Goal: Navigation & Orientation: Find specific page/section

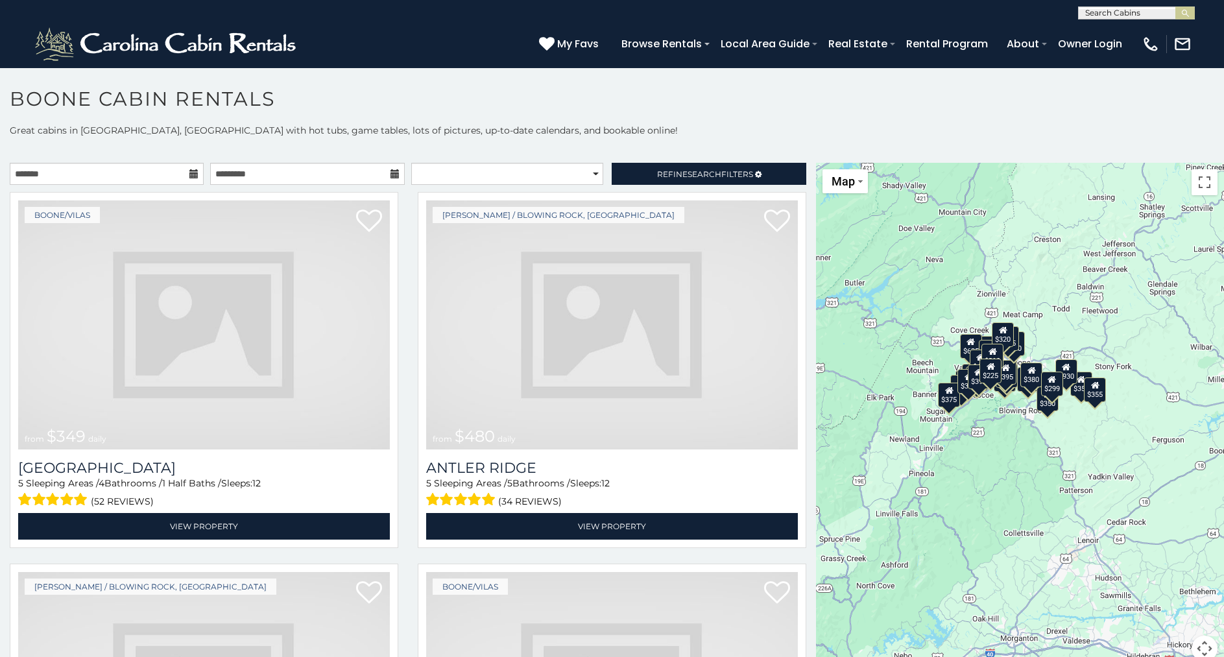
drag, startPoint x: 1127, startPoint y: 470, endPoint x: 1006, endPoint y: 437, distance: 125.1
click at [1006, 437] on div "$349 $480 $315 $425 $565 $355 $635 $675 $930 $400 $451 $330 $400 $485 $460 $395…" at bounding box center [1020, 420] width 408 height 514
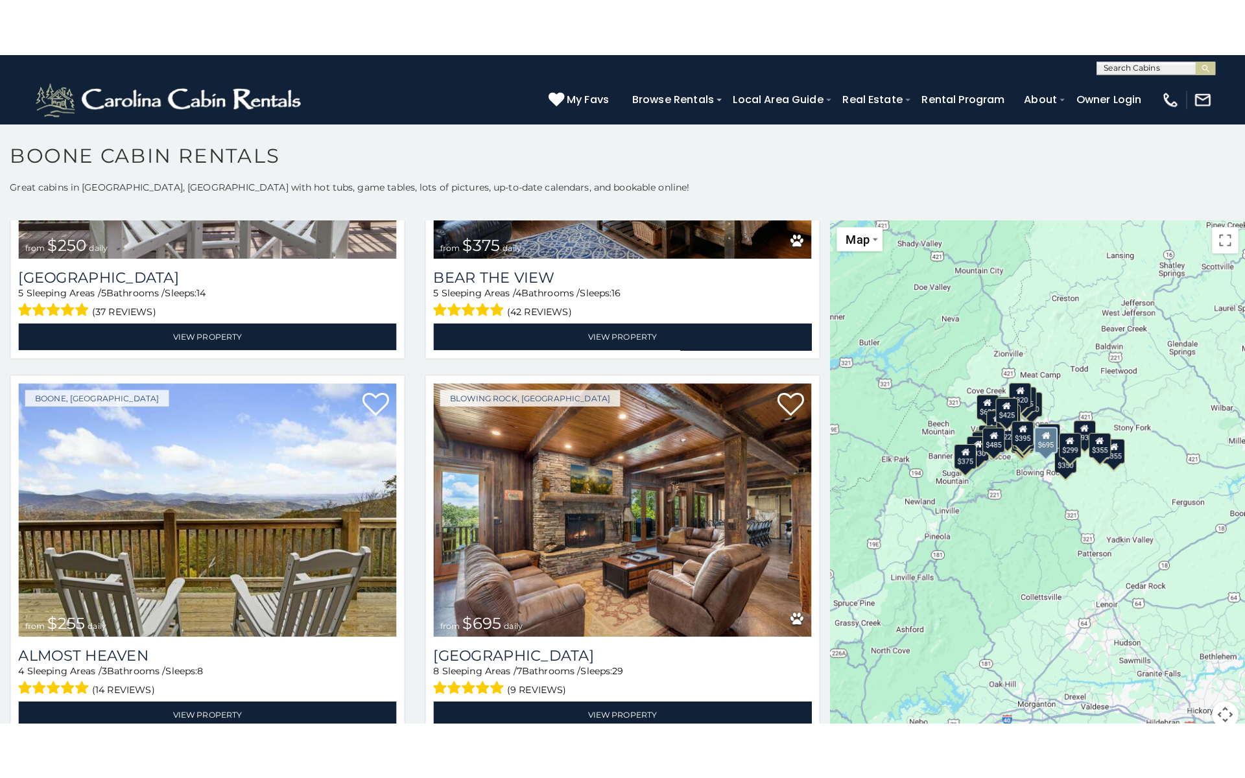
scroll to position [3293, 0]
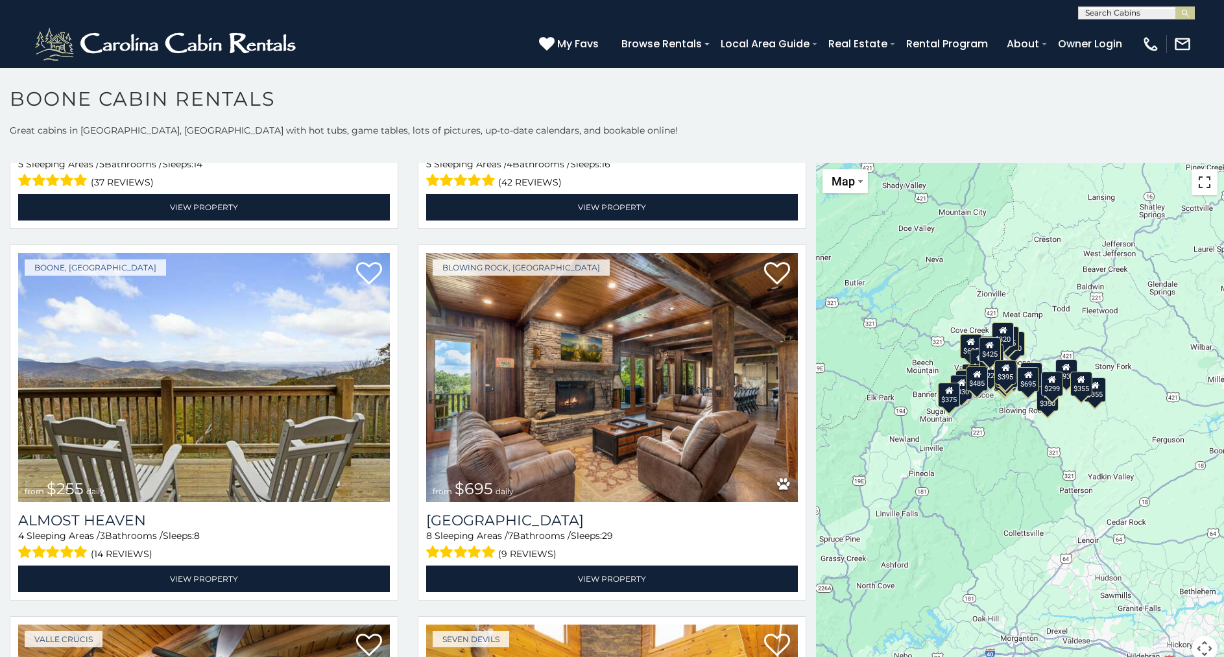
click at [1205, 186] on button "Toggle fullscreen view" at bounding box center [1205, 182] width 26 height 26
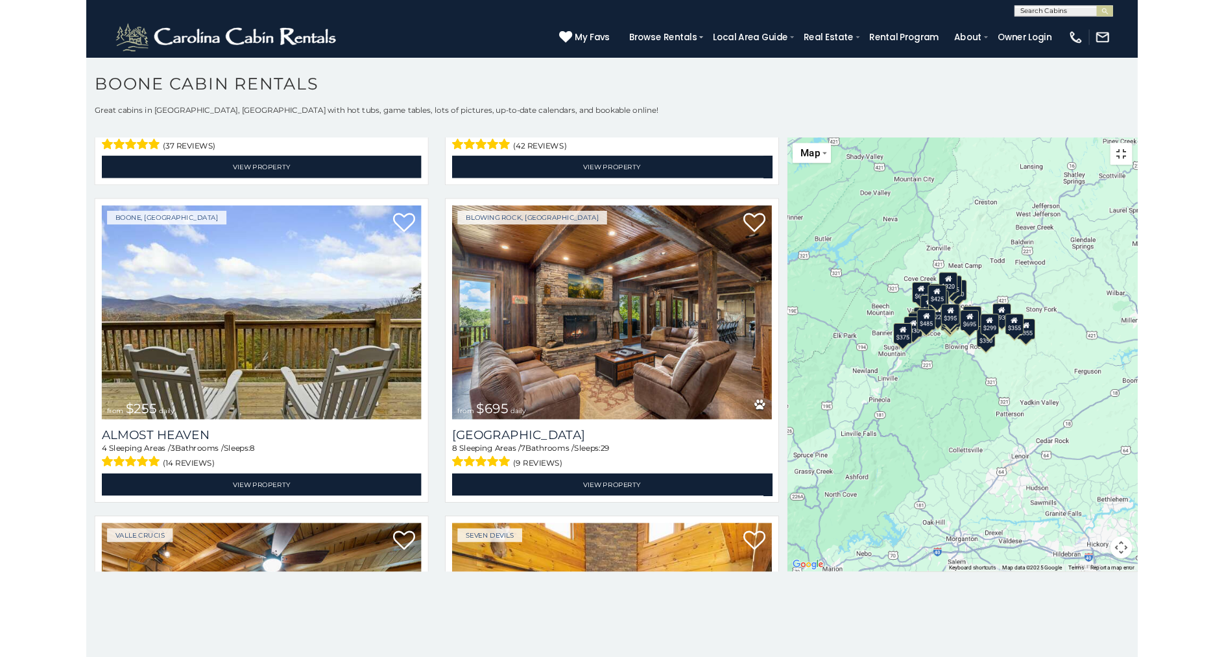
scroll to position [3346, 0]
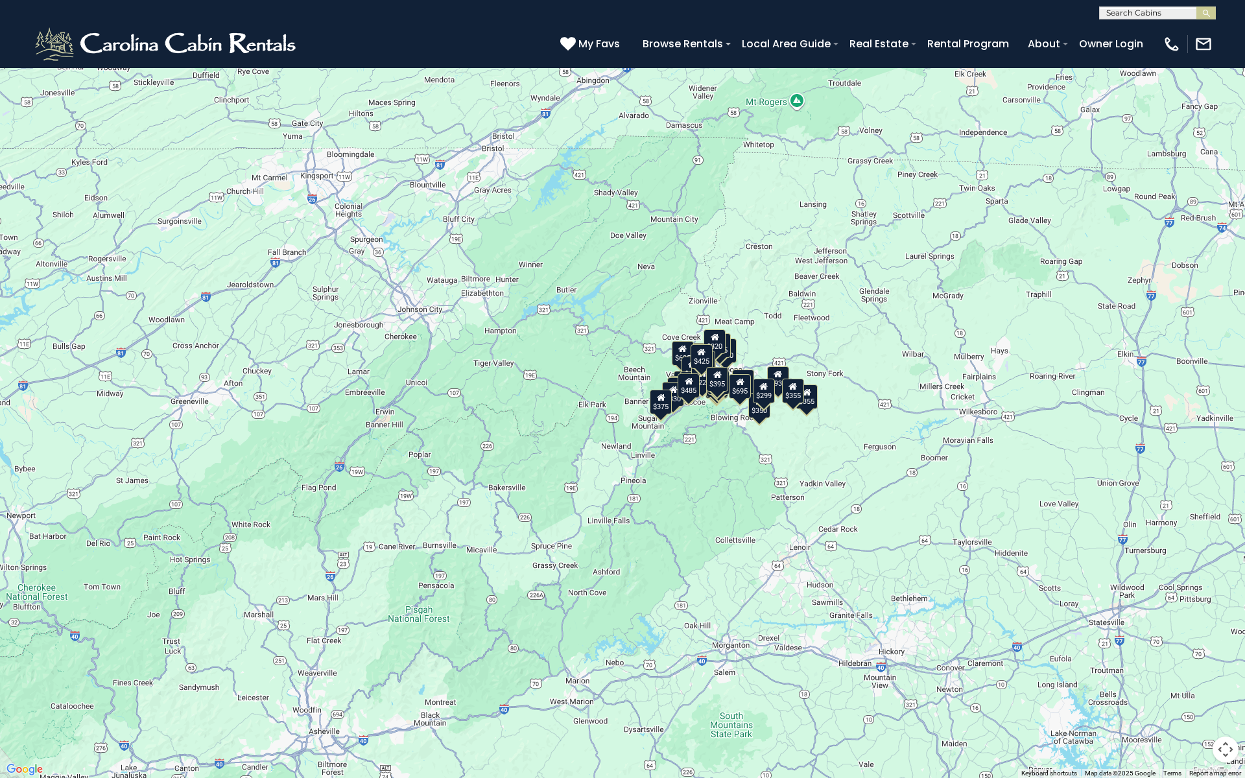
drag, startPoint x: 751, startPoint y: 324, endPoint x: 864, endPoint y: 363, distance: 119.2
click at [864, 363] on div "$349 $480 $315 $425 $565 $355 $635 $675 $930 $400 $451 $330 $400 $485 $460 $395…" at bounding box center [622, 389] width 1245 height 778
click at [46, 19] on img "Change map style" at bounding box center [44, 19] width 5 height 3
click at [325, 139] on div "$349 $480 $315 $425 $565 $355 $635 $675 $930 $400 $451 $330 $400 $485 $460 $395…" at bounding box center [622, 389] width 1245 height 778
click at [1221, 18] on button "Toggle fullscreen view" at bounding box center [1226, 19] width 26 height 26
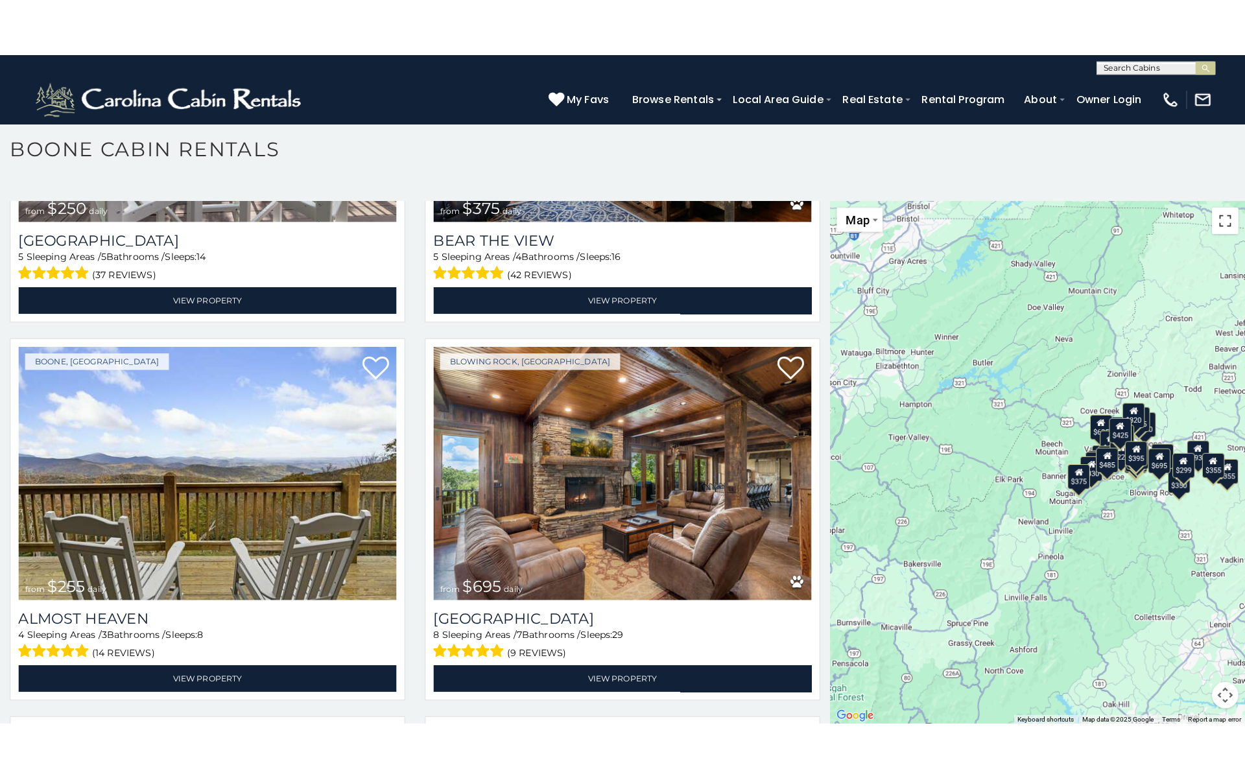
scroll to position [7, 0]
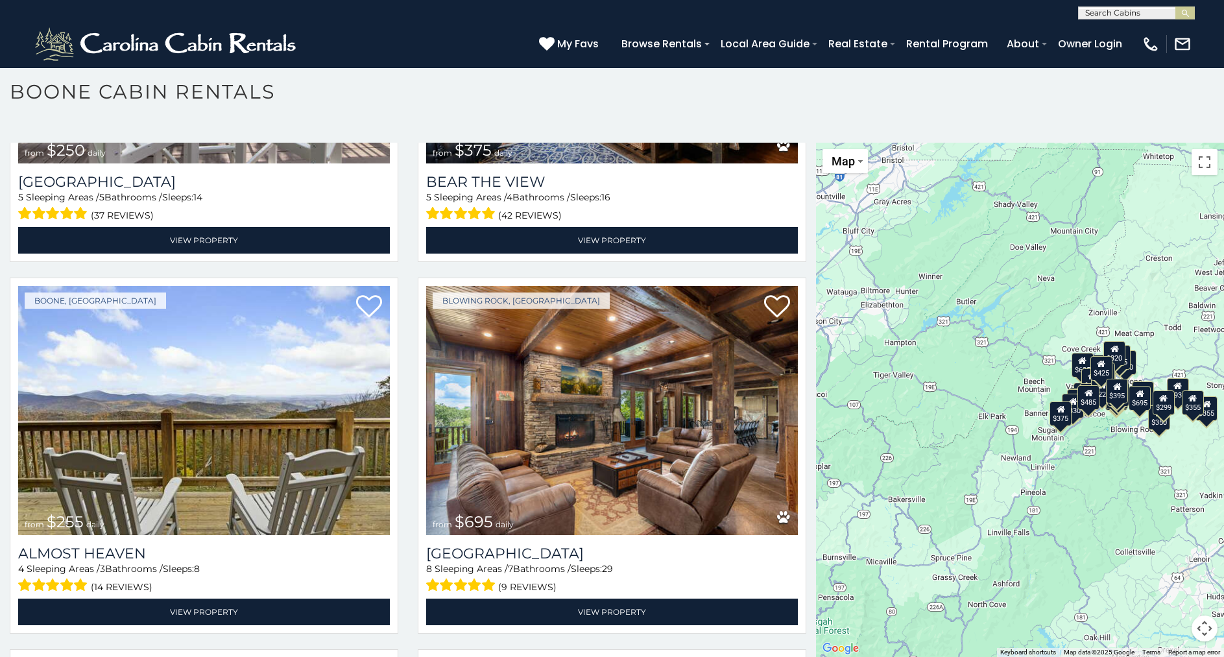
click at [1203, 628] on button "Map camera controls" at bounding box center [1205, 629] width 26 height 26
click at [1204, 162] on button "Toggle fullscreen view" at bounding box center [1205, 162] width 26 height 26
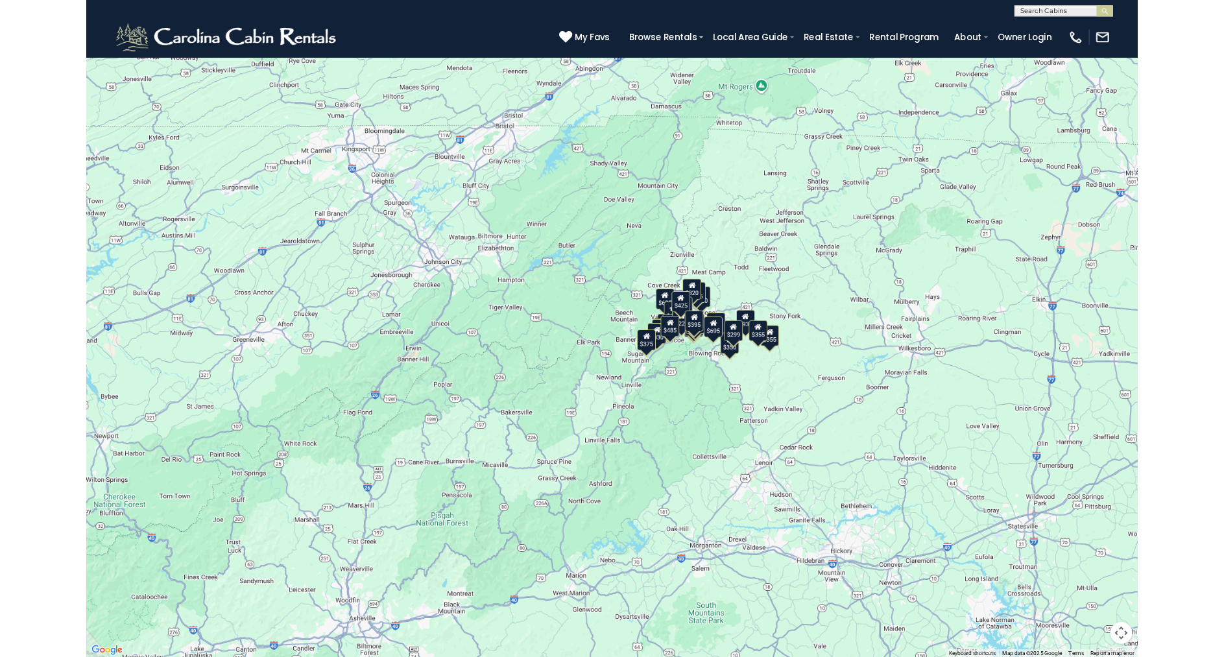
scroll to position [3293, 0]
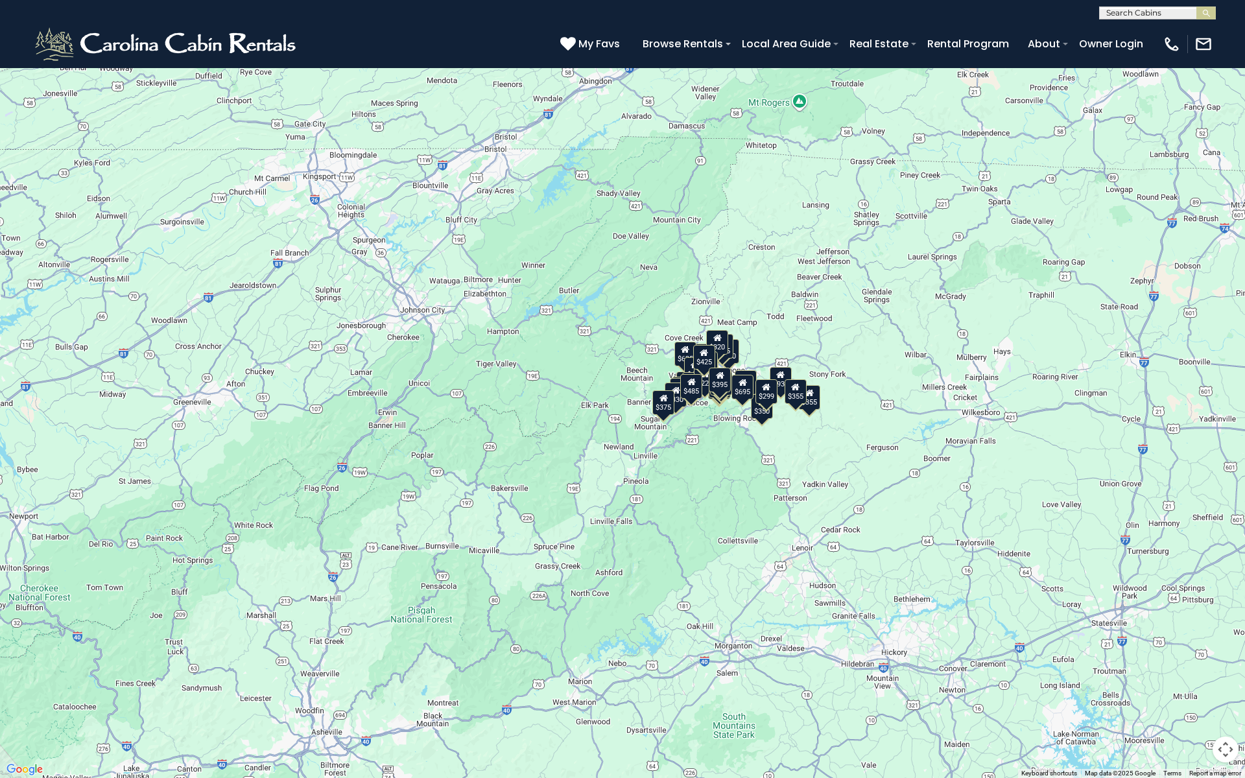
click at [1223, 656] on button "Map camera controls" at bounding box center [1226, 750] width 26 height 26
click at [1197, 656] on button "Move right" at bounding box center [1194, 717] width 26 height 26
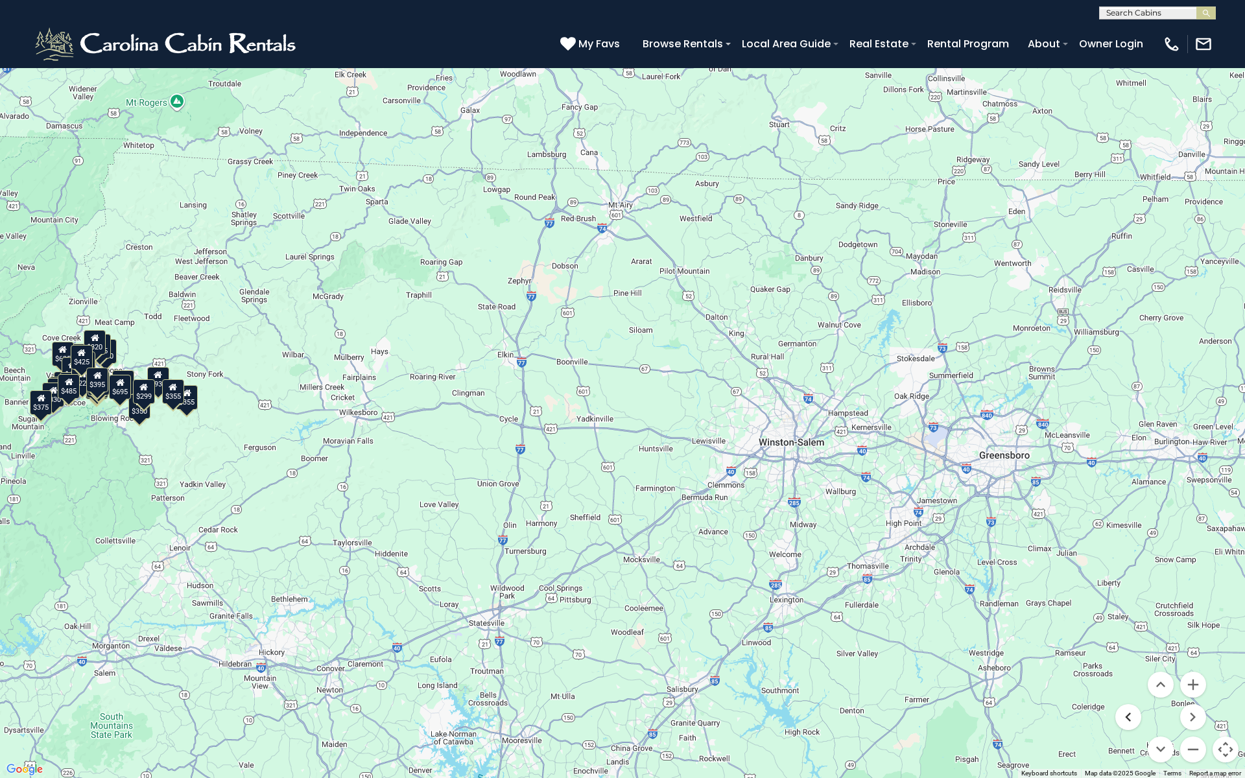
click at [1129, 656] on button "Move left" at bounding box center [1129, 717] width 26 height 26
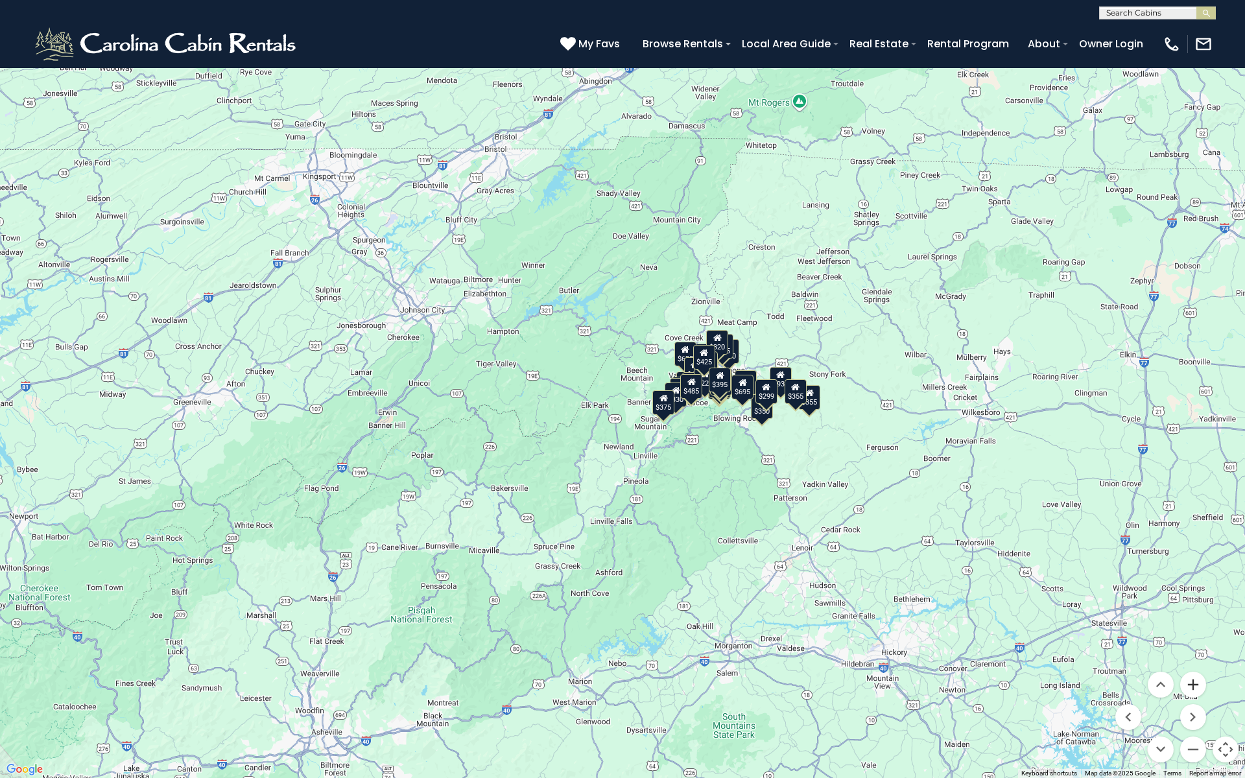
click at [1194, 656] on button "Zoom in" at bounding box center [1194, 685] width 26 height 26
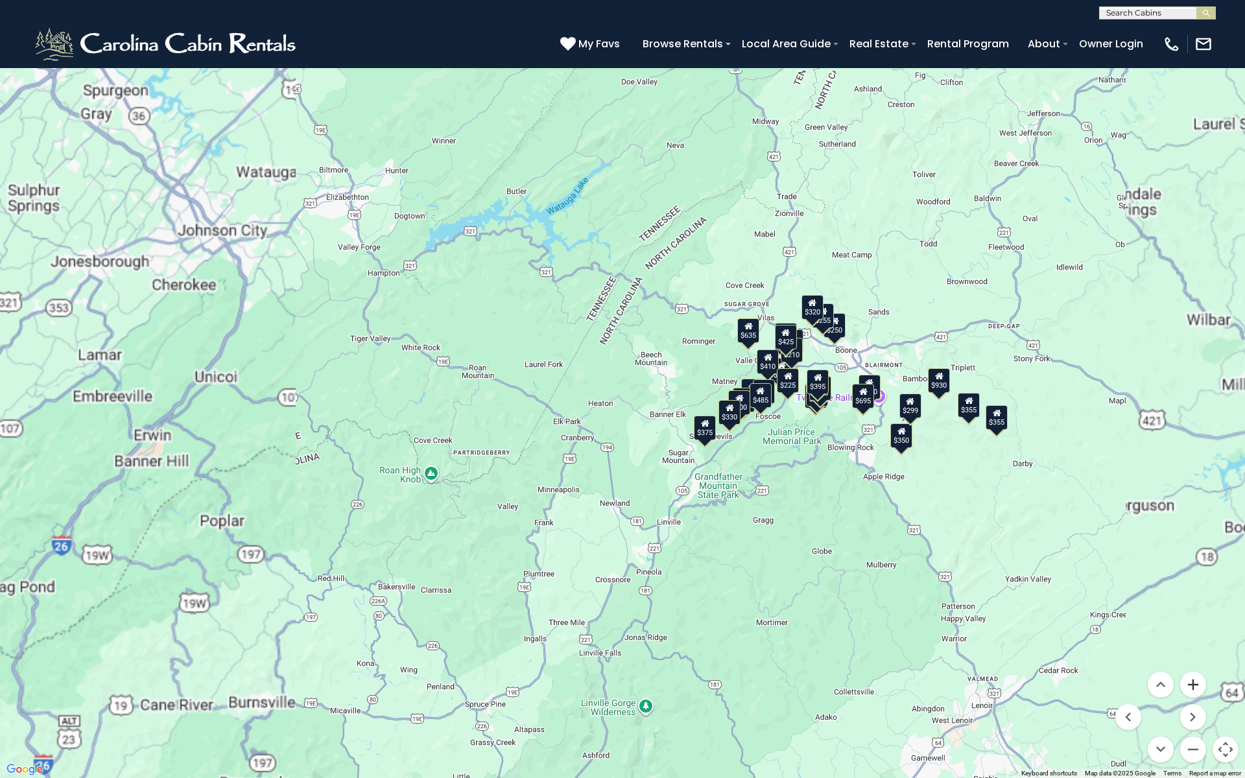
click at [1197, 656] on button "Zoom in" at bounding box center [1194, 685] width 26 height 26
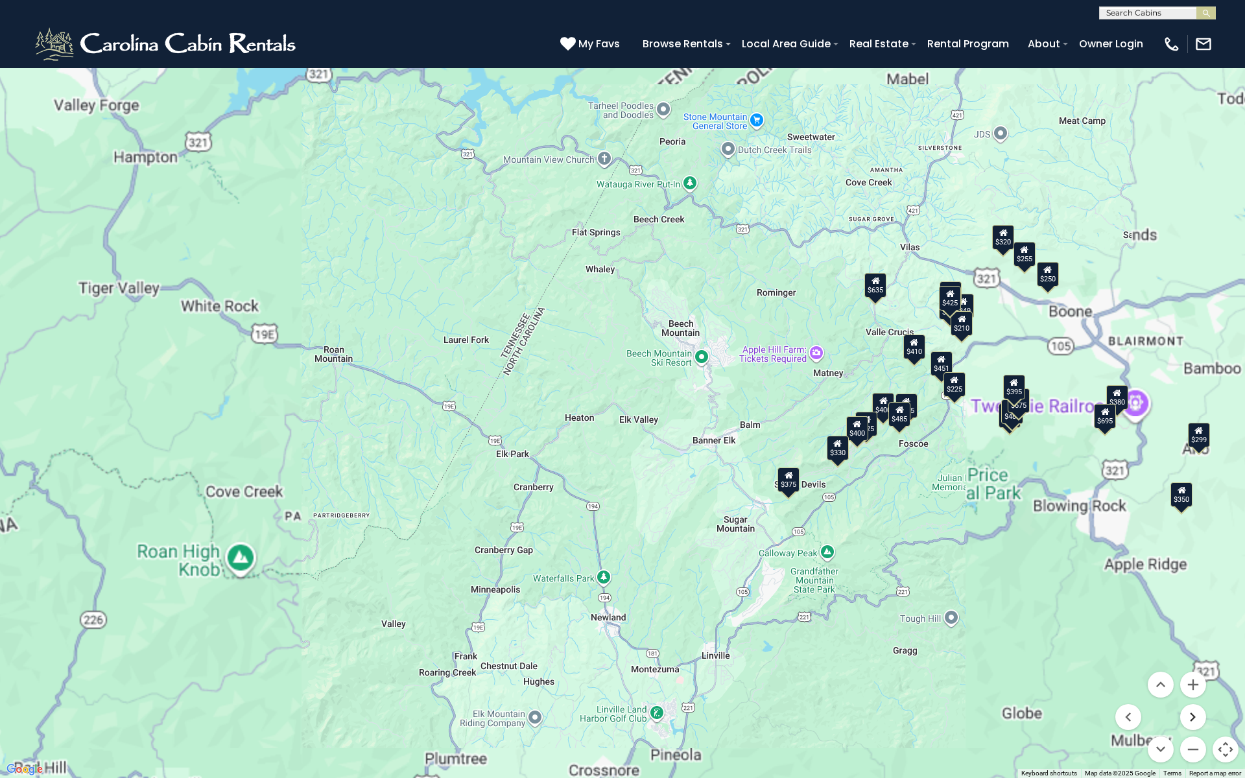
click at [1196, 656] on button "Move right" at bounding box center [1194, 717] width 26 height 26
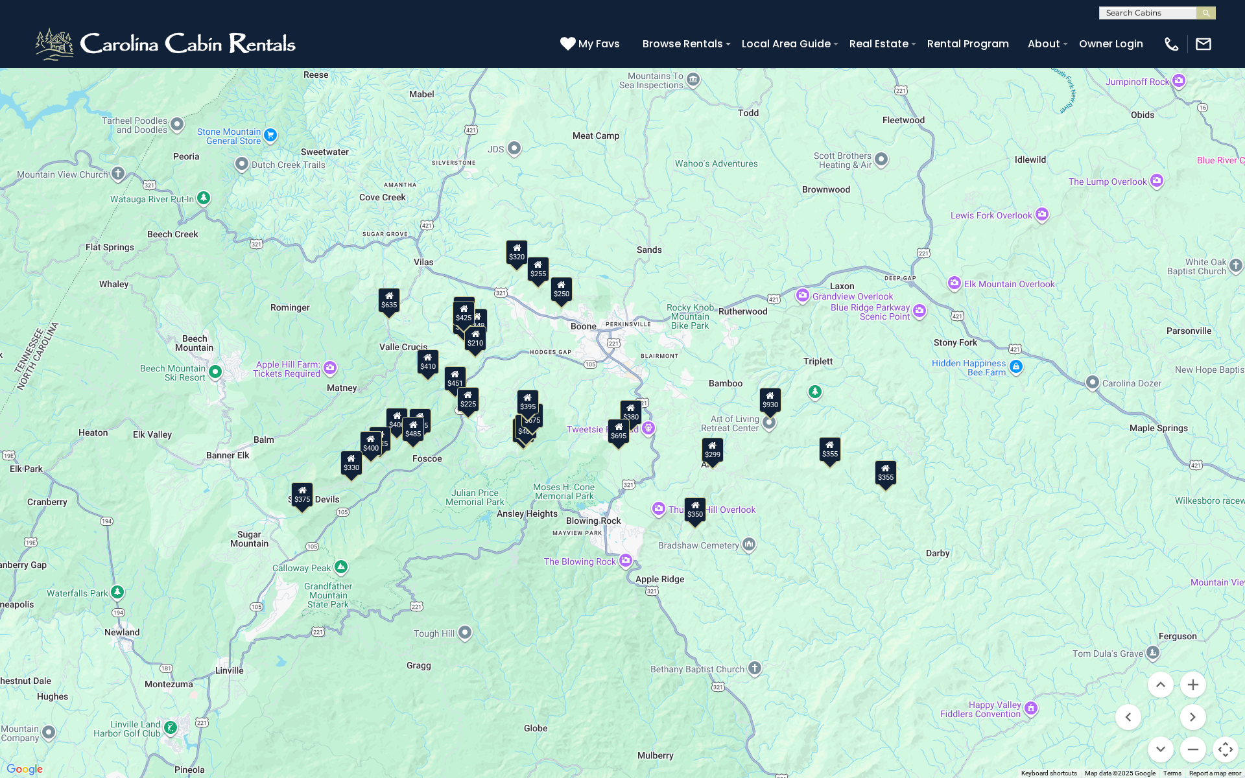
drag, startPoint x: 270, startPoint y: 243, endPoint x: 410, endPoint y: 258, distance: 140.3
click at [410, 258] on div "$349 $480 $315 $425 $565 $355 $635 $675 $930 $400 $451 $330 $400 $485 $460 $395…" at bounding box center [622, 389] width 1245 height 778
click at [1199, 656] on button "Zoom in" at bounding box center [1194, 685] width 26 height 26
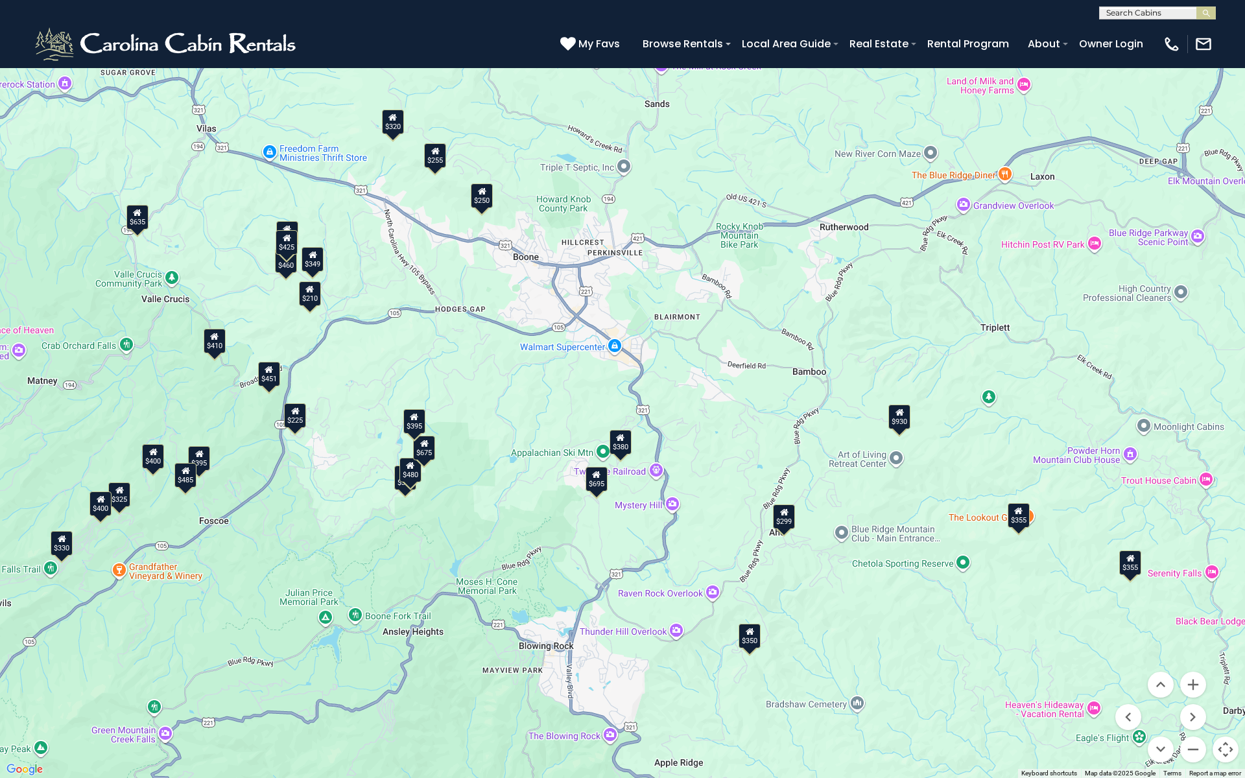
drag, startPoint x: 632, startPoint y: 516, endPoint x: 612, endPoint y: 509, distance: 20.7
click at [612, 509] on div "$349 $480 $315 $425 $565 $355 $635 $675 $930 $400 $451 $330 $400 $485 $460 $395…" at bounding box center [622, 389] width 1245 height 778
click at [1223, 23] on button "Toggle fullscreen view" at bounding box center [1226, 19] width 26 height 26
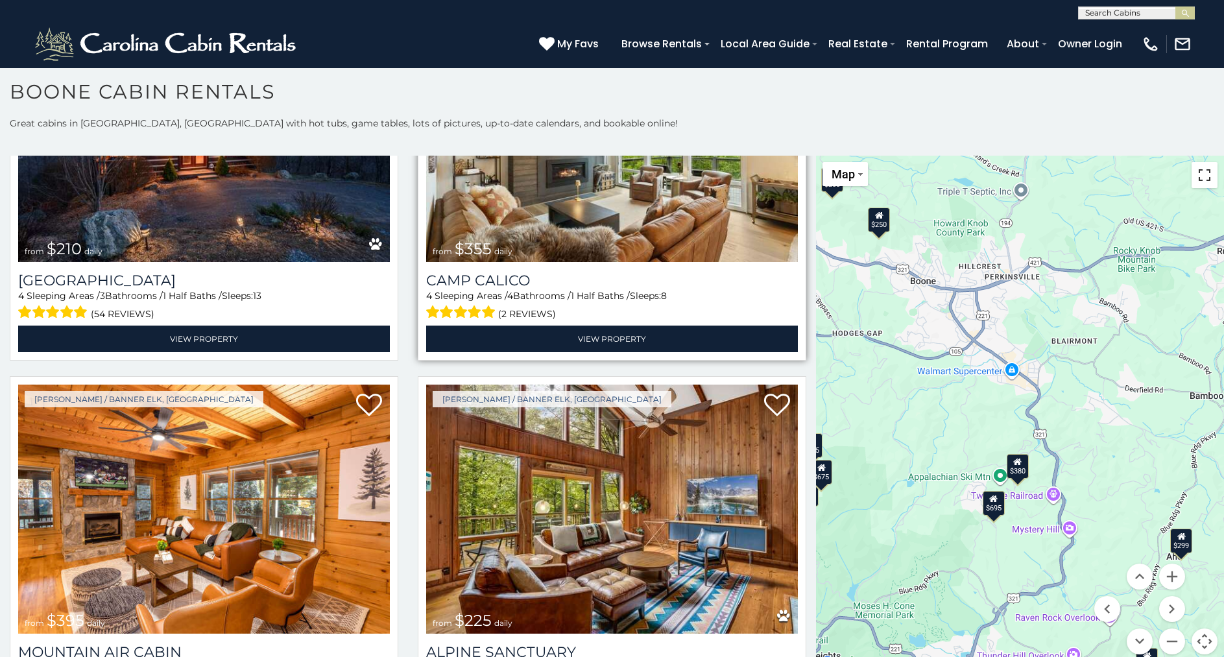
scroll to position [4851, 0]
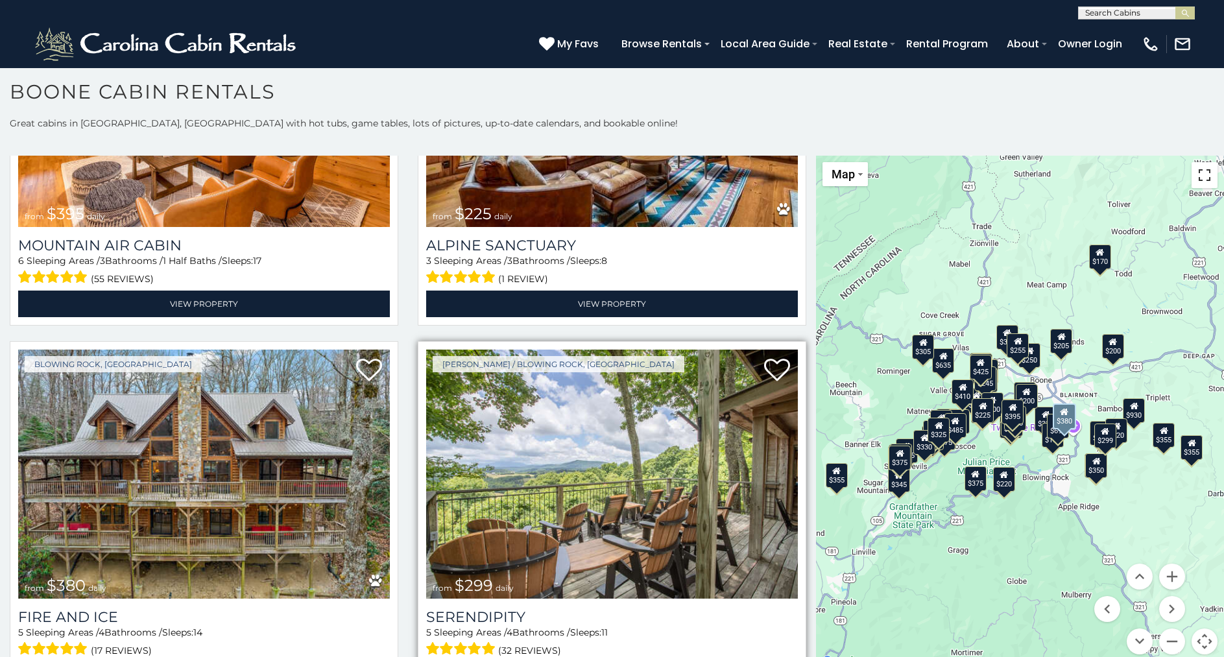
scroll to position [5187, 0]
